Goal: Information Seeking & Learning: Learn about a topic

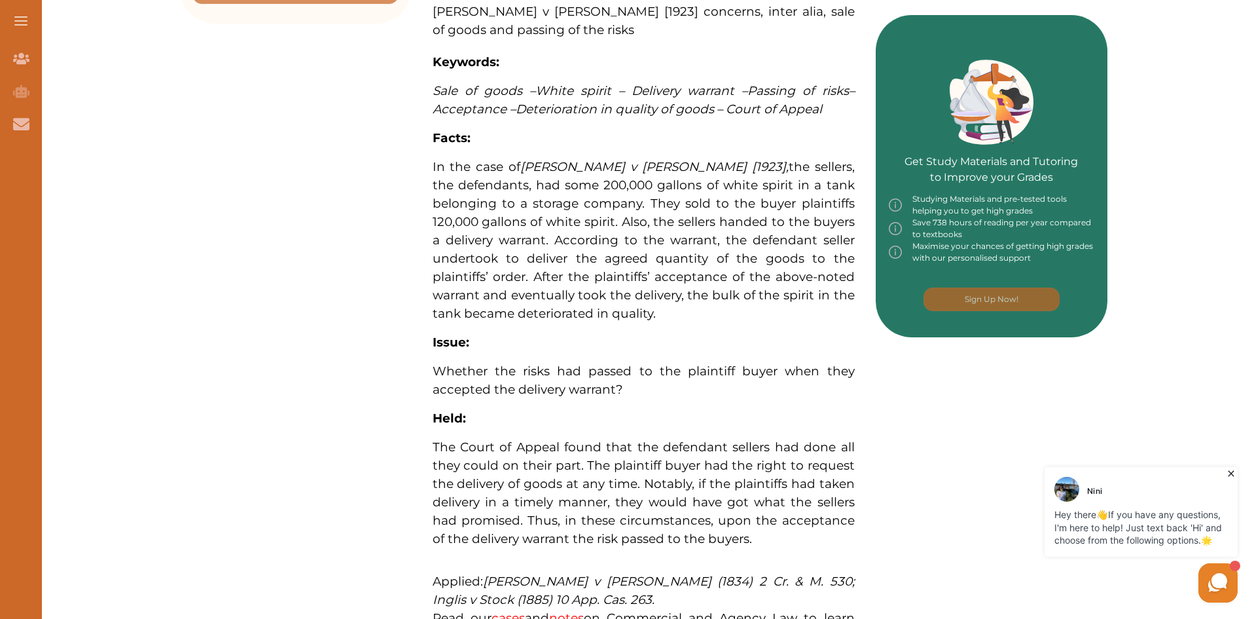
scroll to position [524, 0]
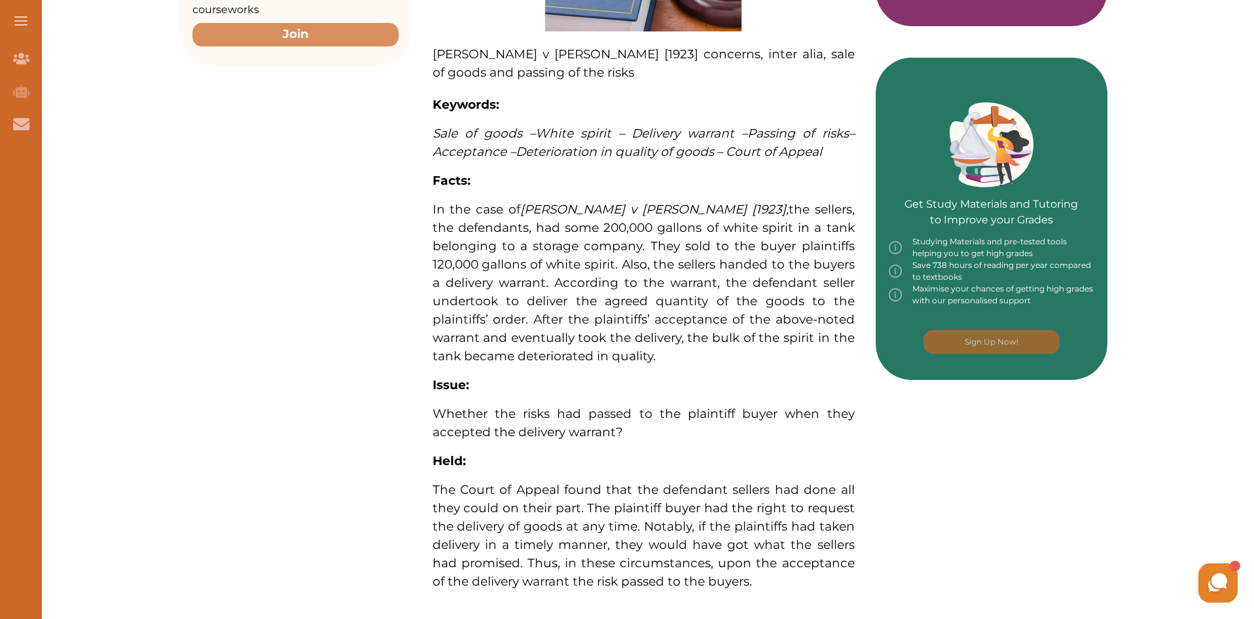
scroll to position [524, 0]
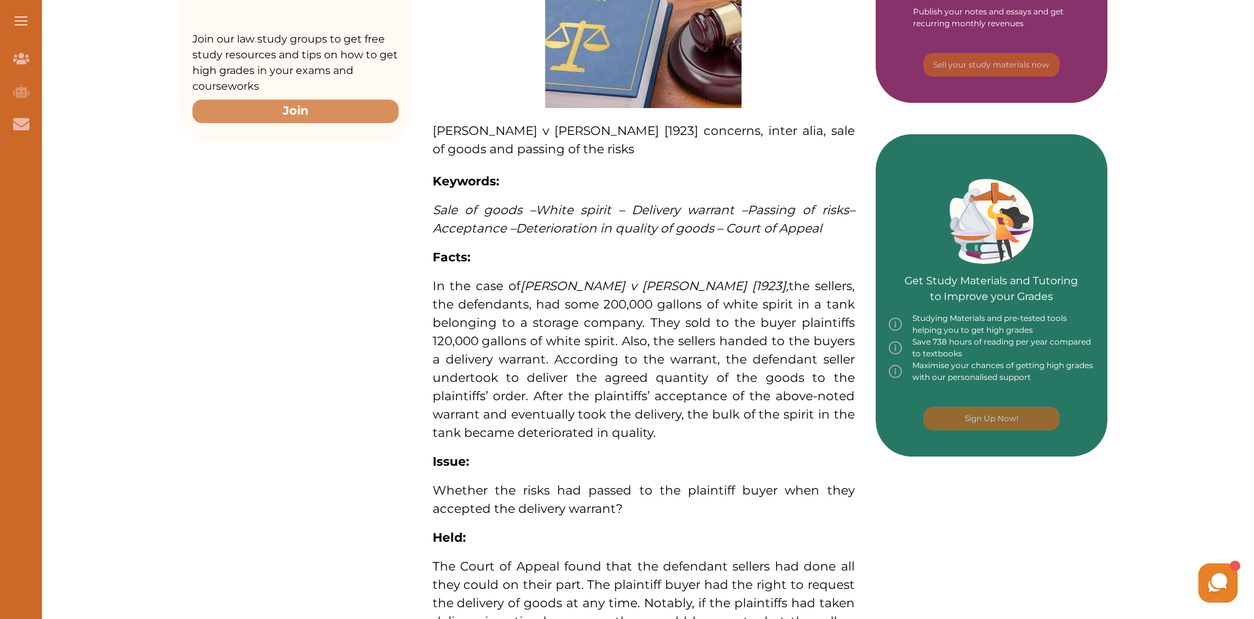
scroll to position [395, 0]
